Goal: Task Accomplishment & Management: Manage account settings

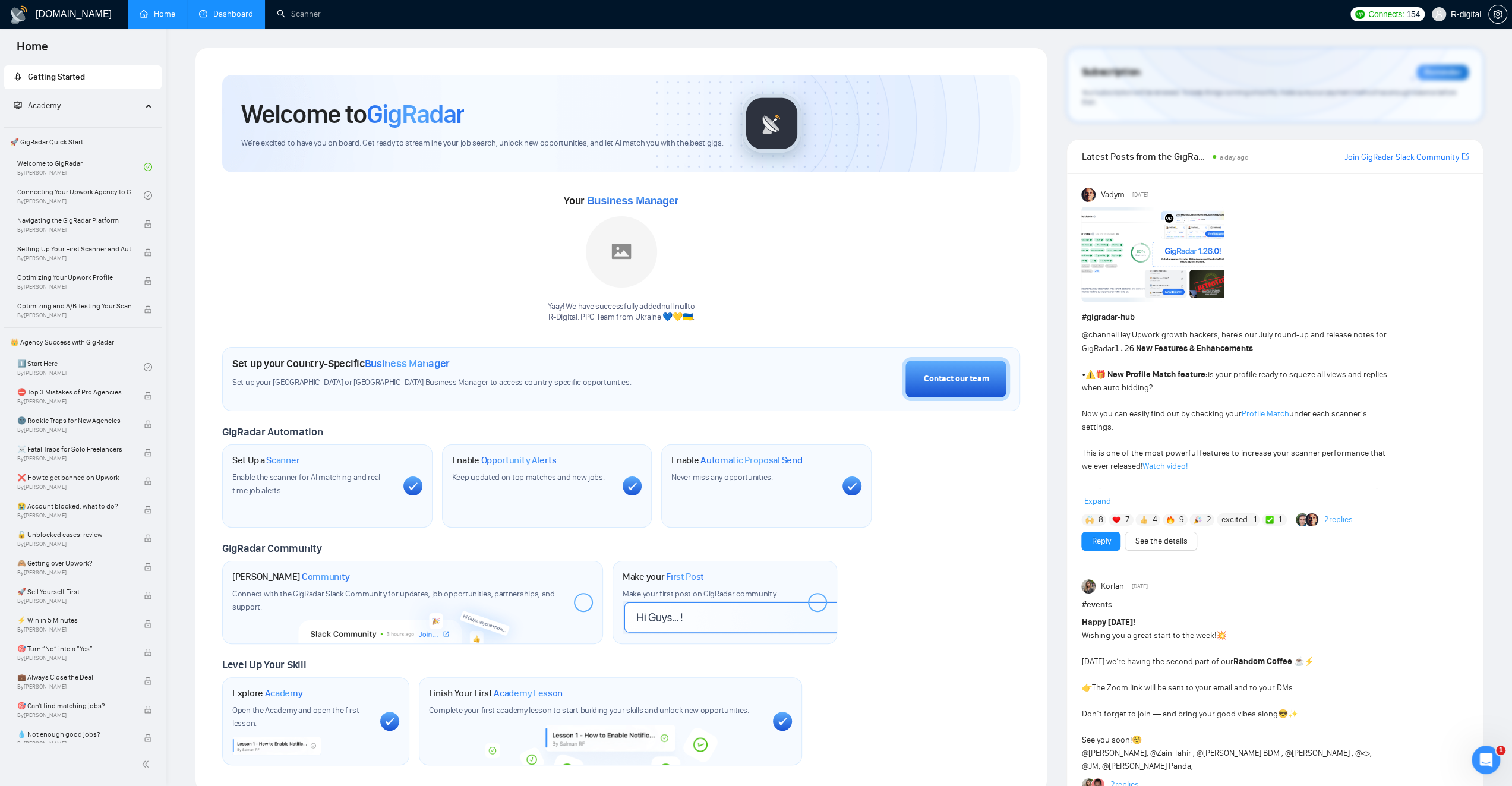
click at [241, 13] on link "Dashboard" at bounding box center [226, 14] width 54 height 10
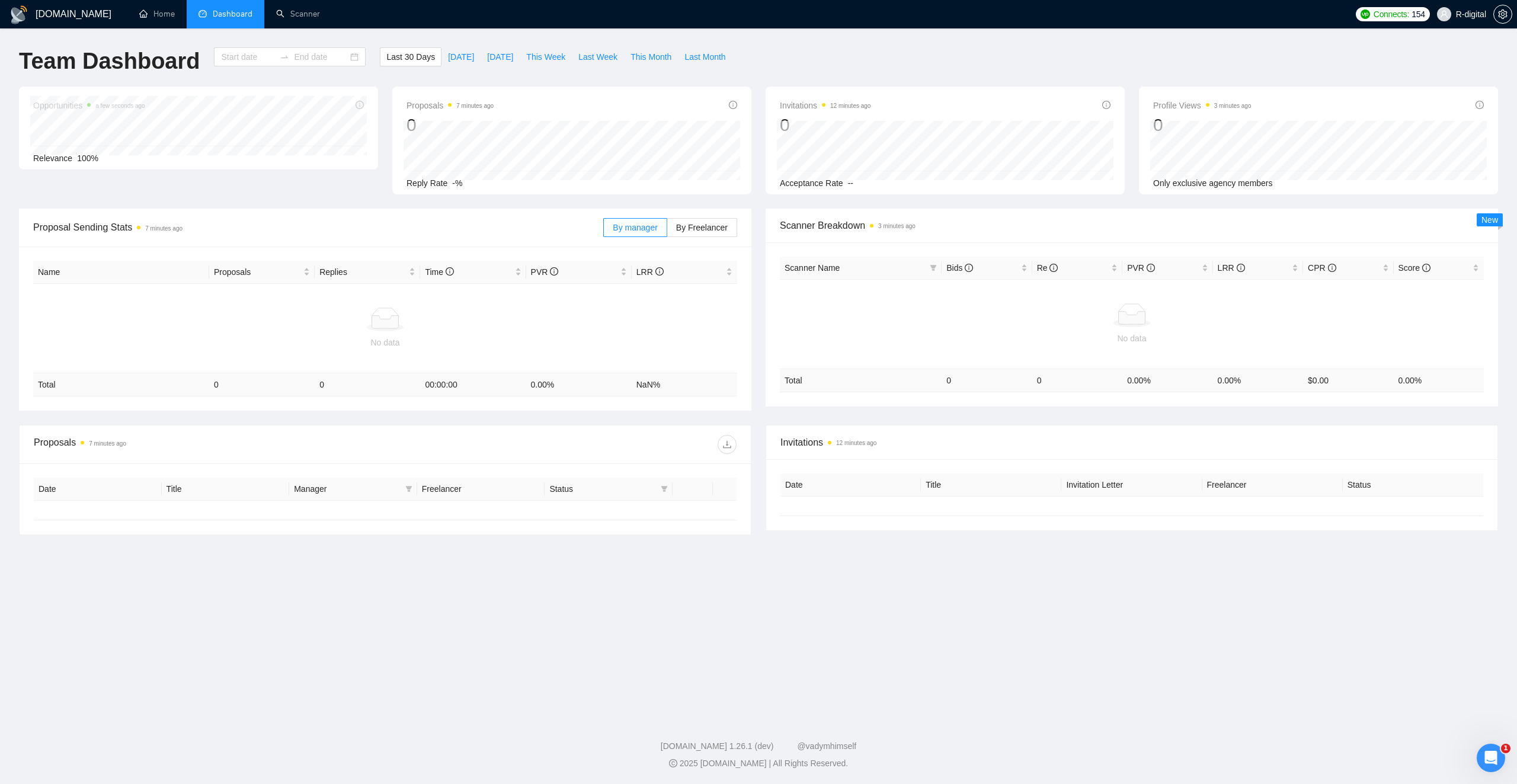
type input "[DATE]"
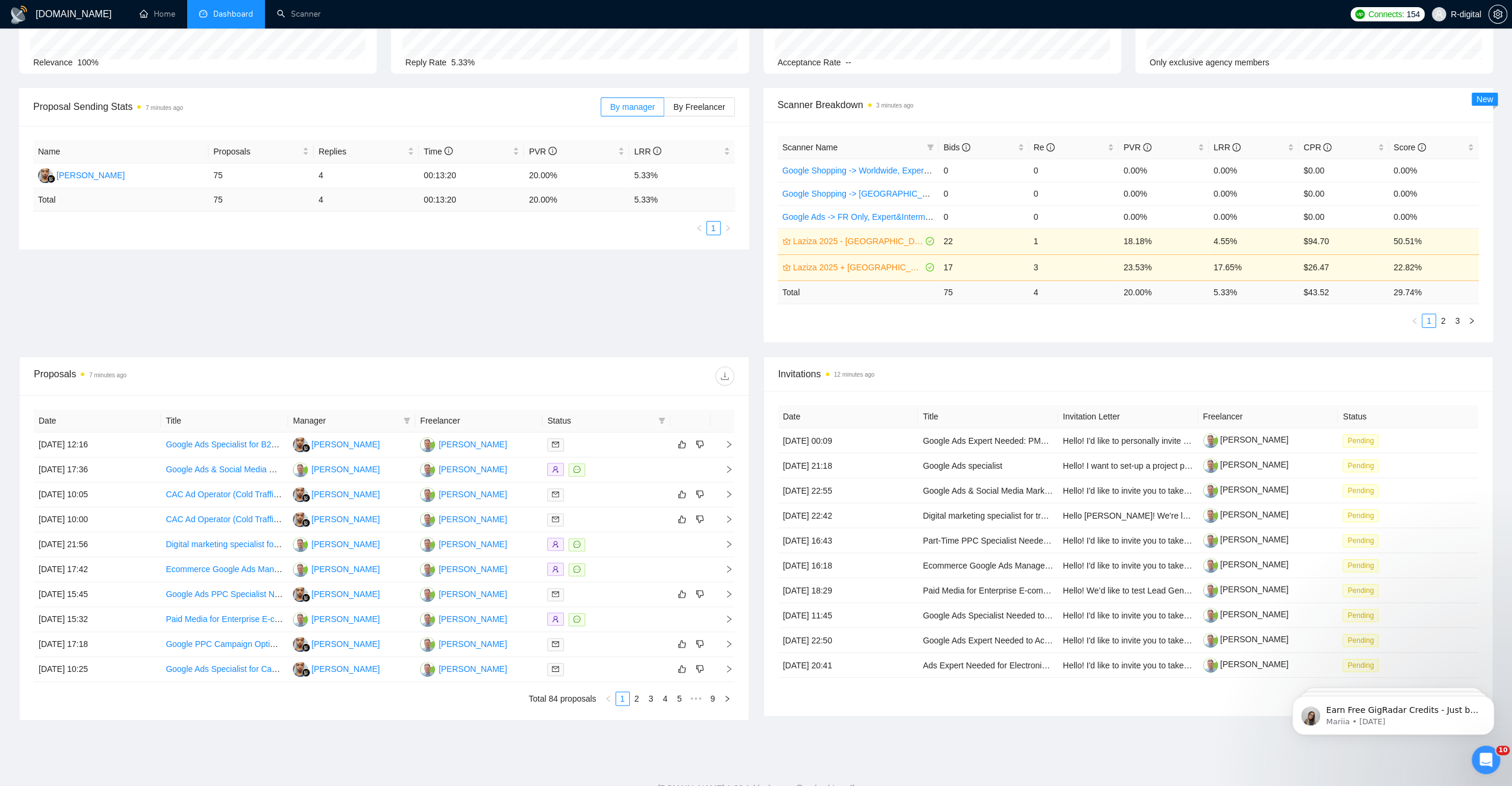
scroll to position [161, 0]
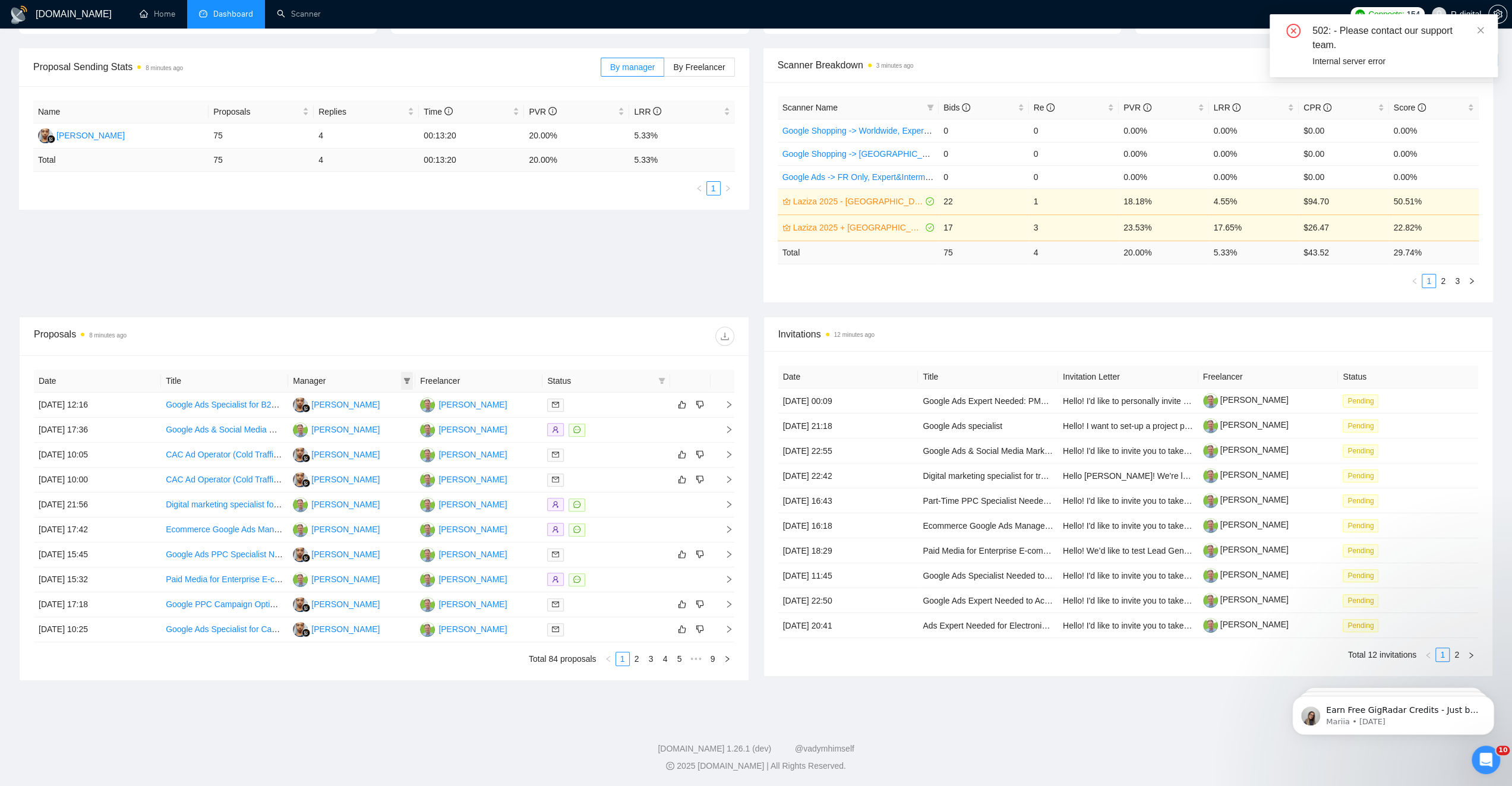
click at [407, 377] on icon "filter" at bounding box center [406, 380] width 7 height 7
click at [378, 397] on span "[PERSON_NAME]" at bounding box center [385, 402] width 68 height 10
checkbox input "true"
click at [406, 445] on span "OK" at bounding box center [412, 444] width 12 height 13
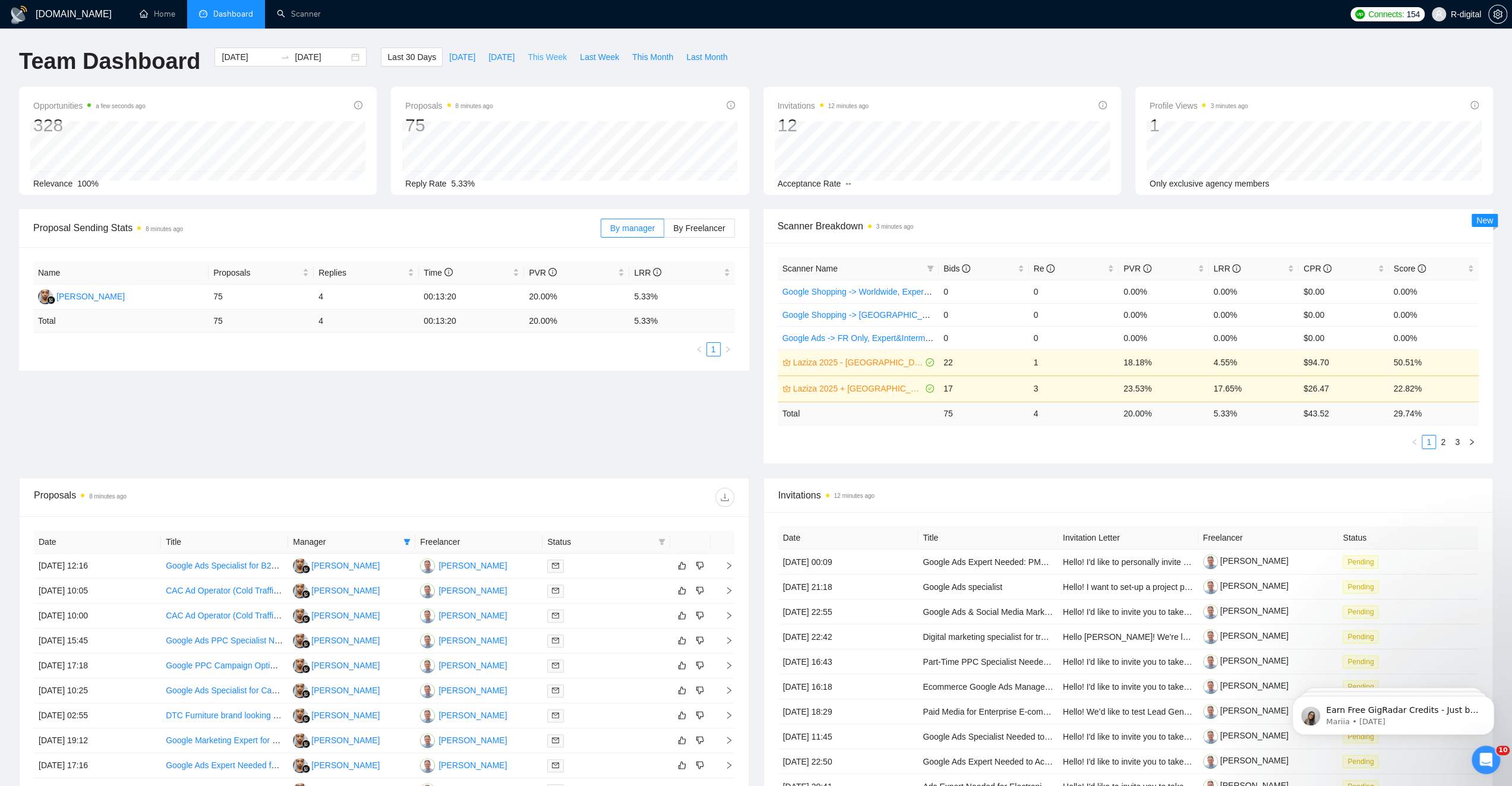
click at [534, 54] on span "This Week" at bounding box center [547, 56] width 40 height 13
type input "[DATE]"
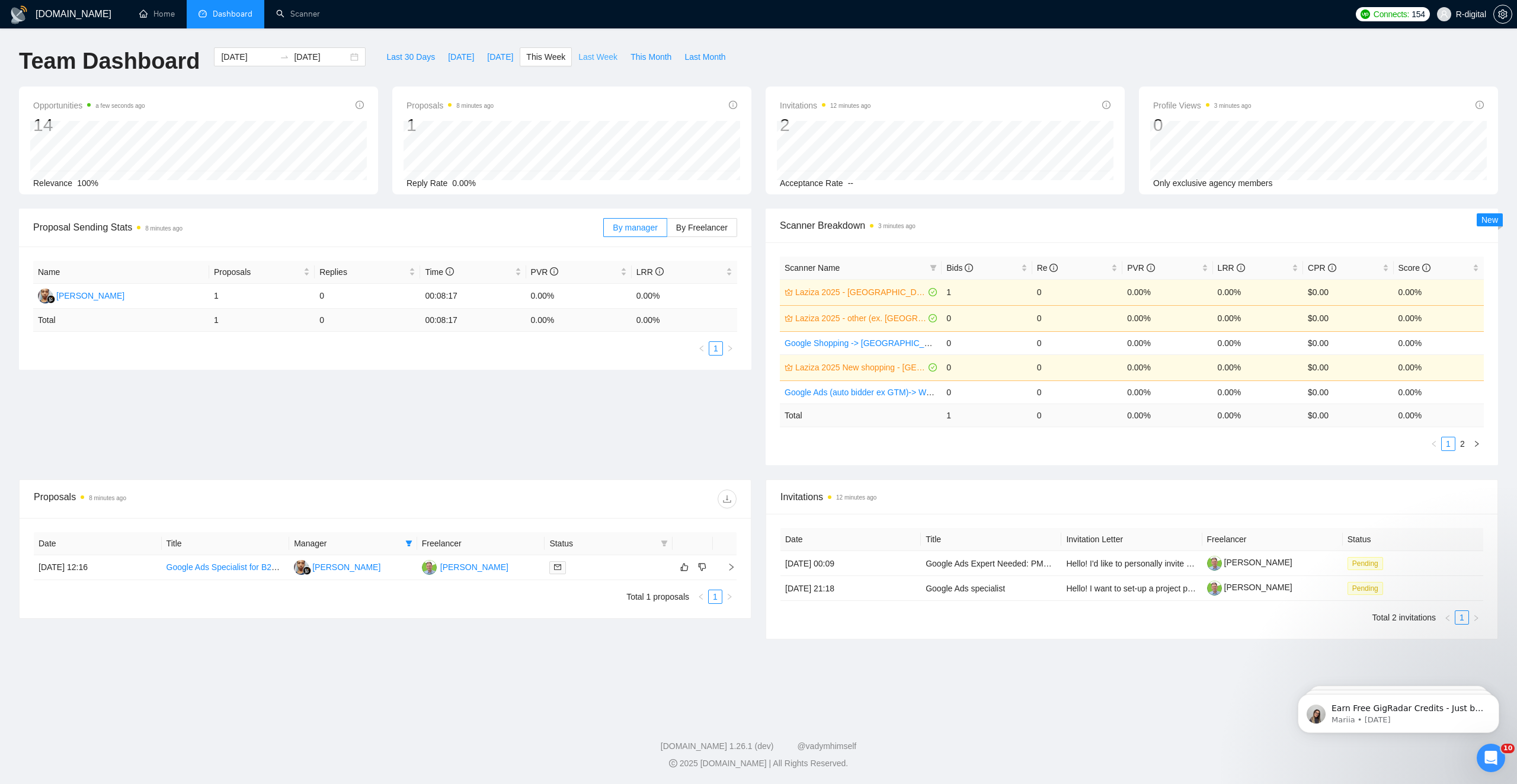
click at [581, 57] on span "Last Week" at bounding box center [598, 56] width 39 height 13
type input "[DATE]"
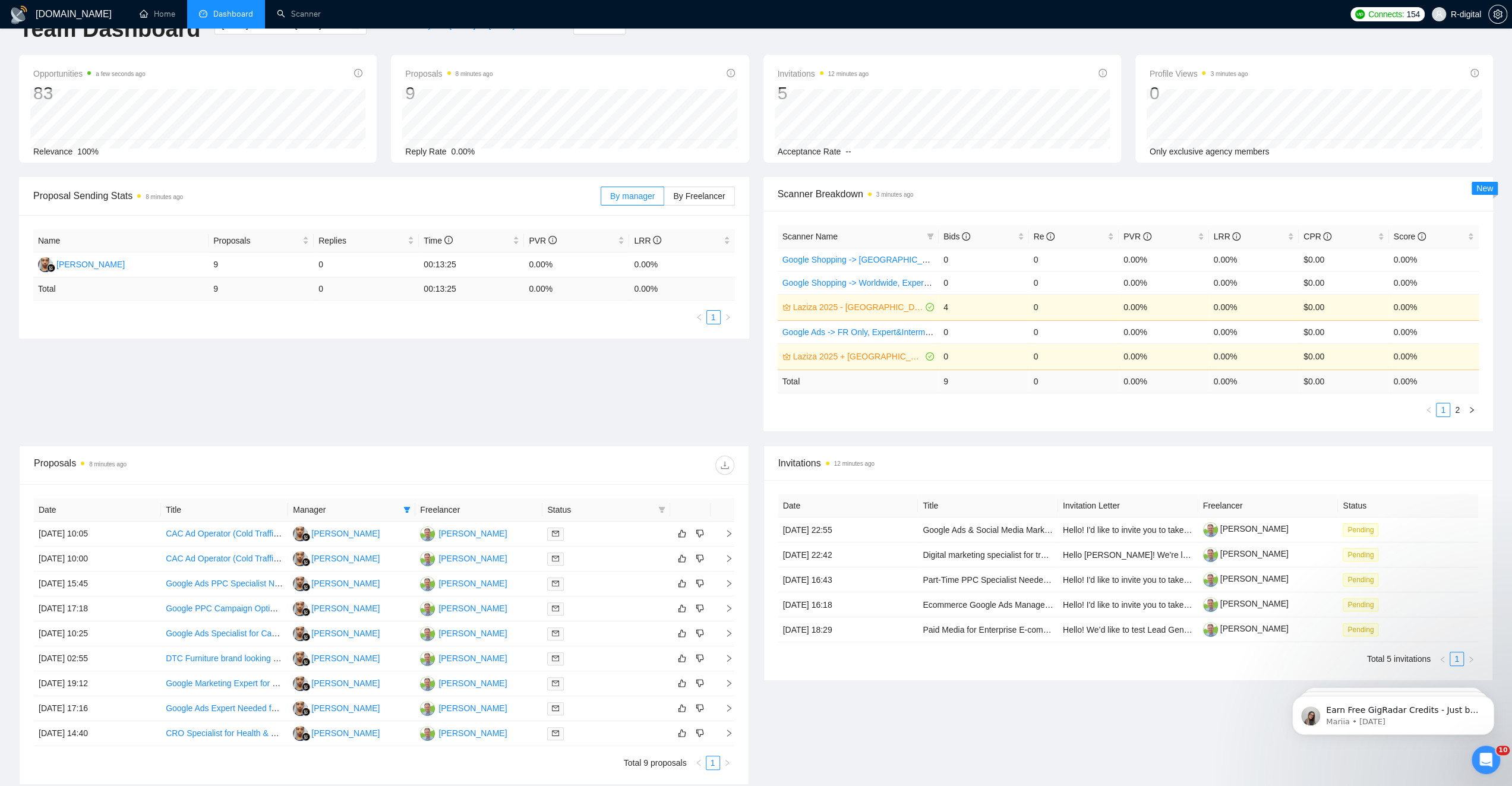
scroll to position [135, 0]
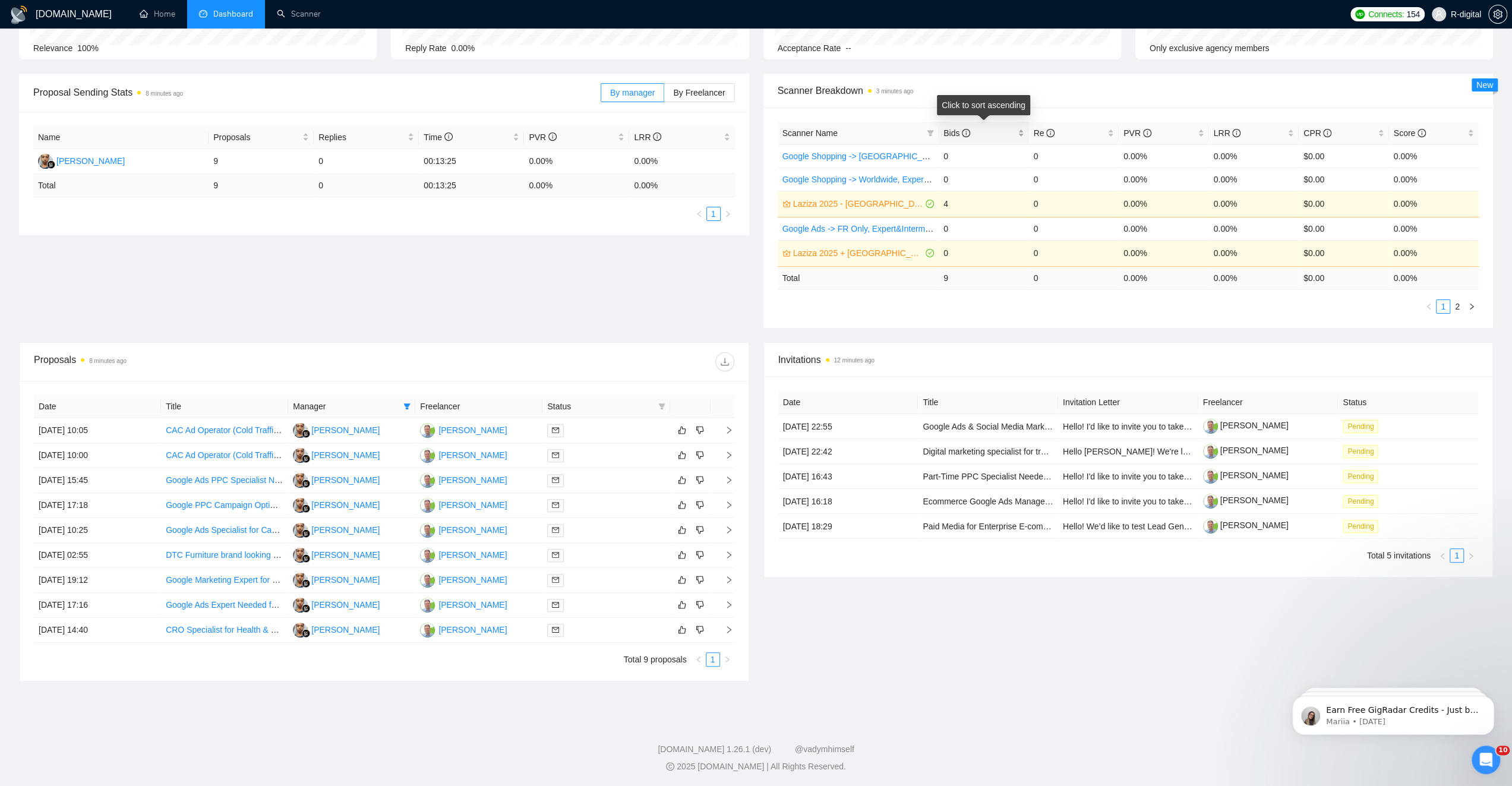
click at [1023, 136] on div "Bids" at bounding box center [984, 132] width 81 height 13
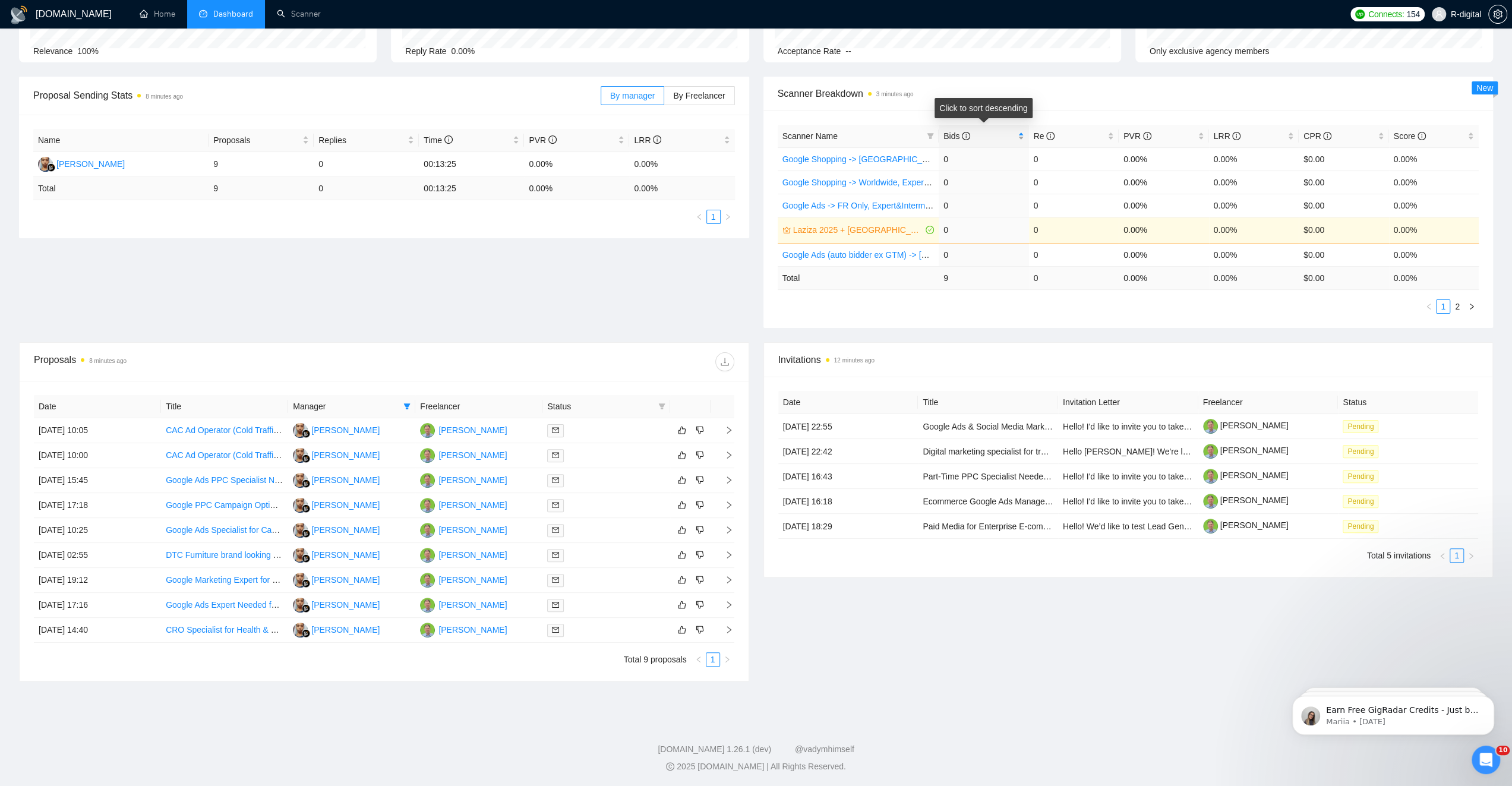
click at [1023, 136] on div "Bids" at bounding box center [984, 135] width 81 height 13
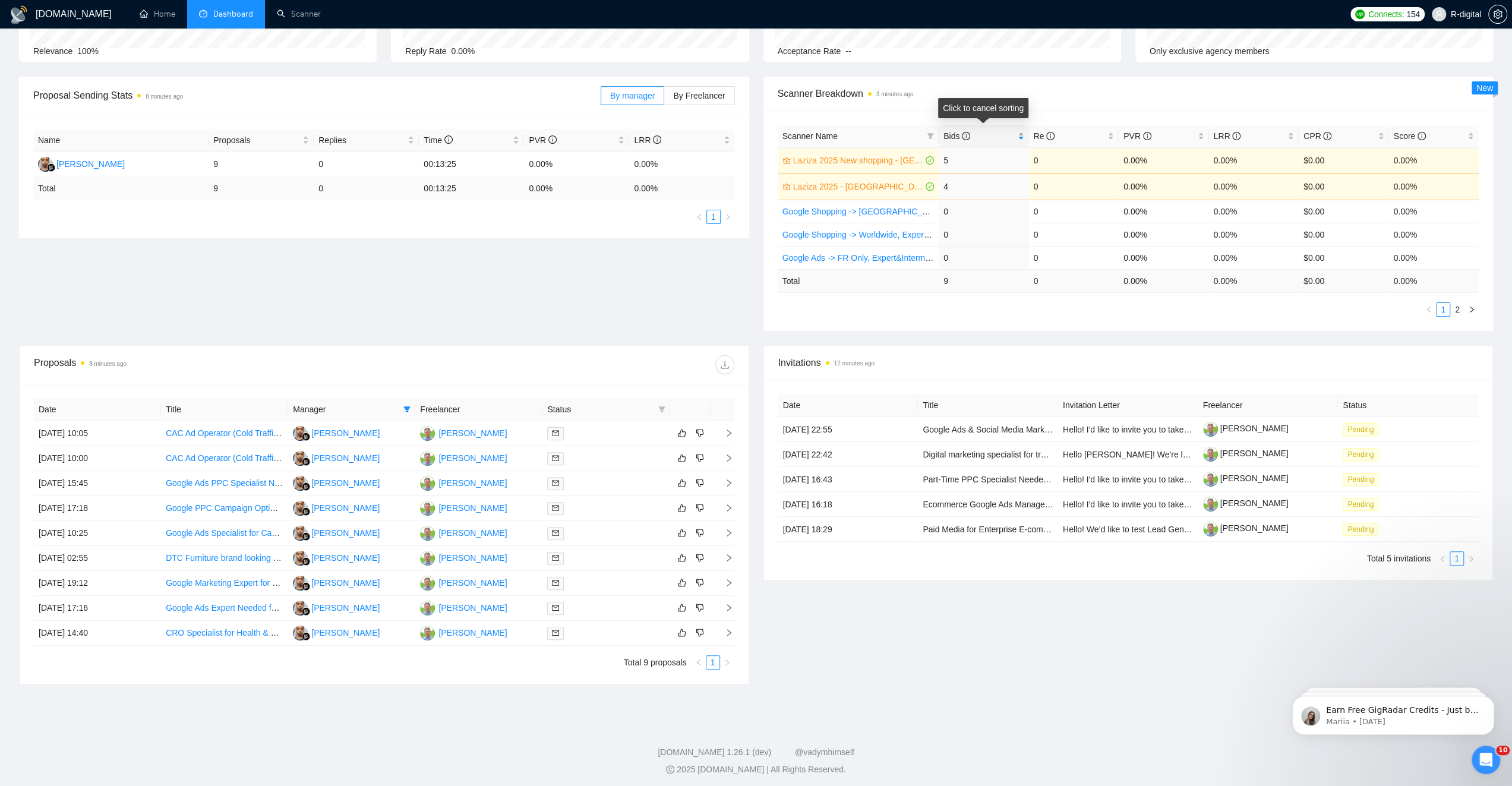
scroll to position [135, 0]
